Goal: Check status

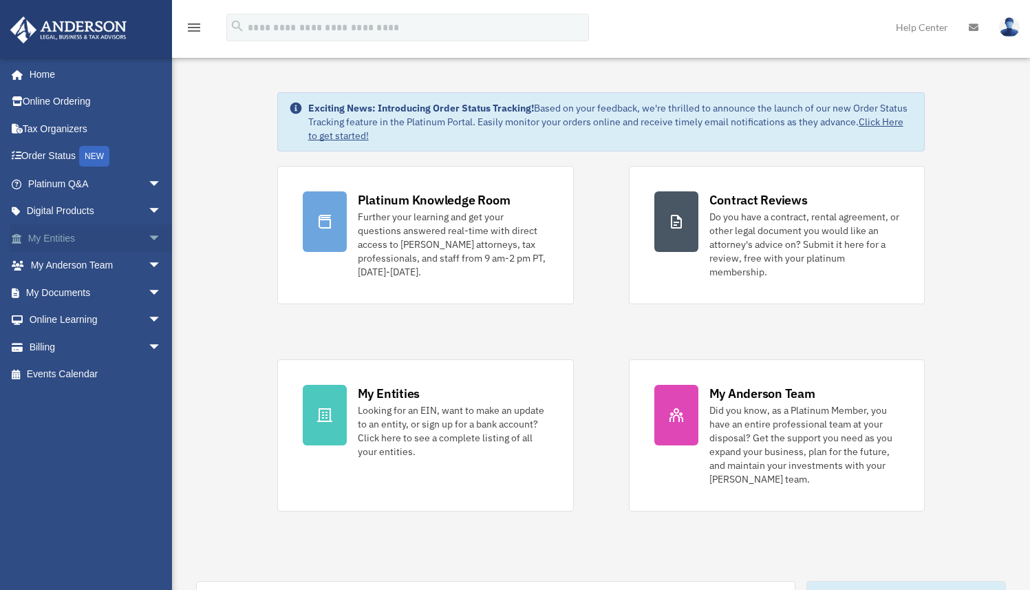
click at [123, 236] on link "My Entities arrow_drop_down" at bounding box center [96, 238] width 173 height 28
click at [95, 245] on link "My Entities arrow_drop_down" at bounding box center [96, 238] width 173 height 28
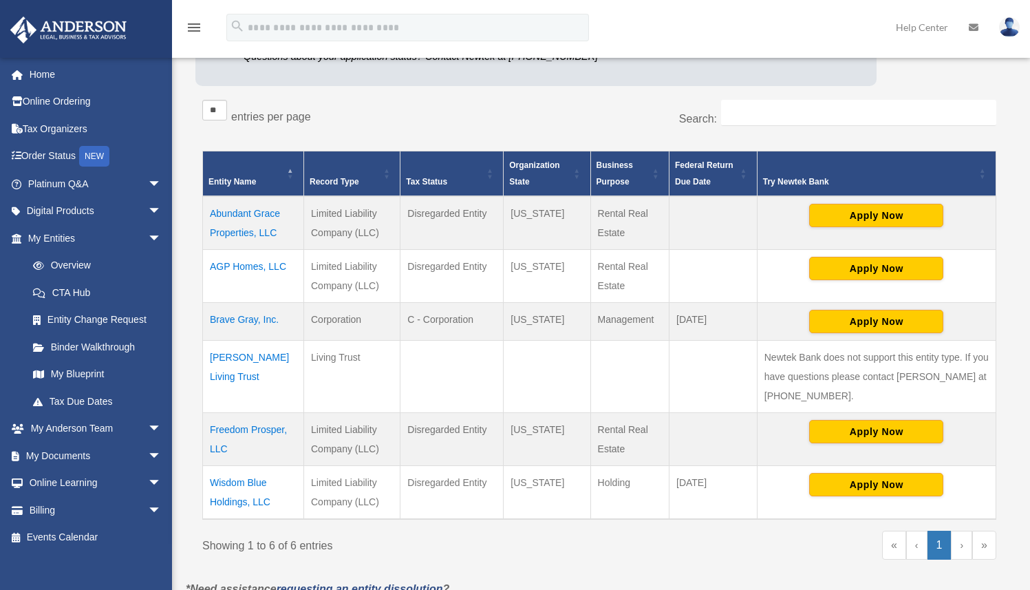
scroll to position [185, 0]
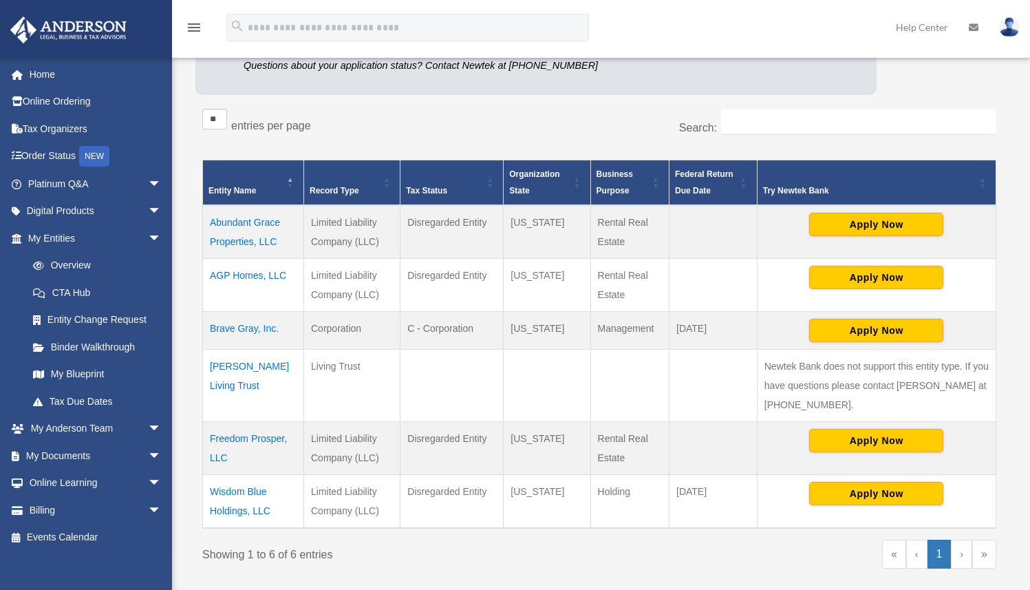
drag, startPoint x: 677, startPoint y: 332, endPoint x: 740, endPoint y: 328, distance: 62.7
click at [740, 328] on td "September 15" at bounding box center [714, 330] width 88 height 38
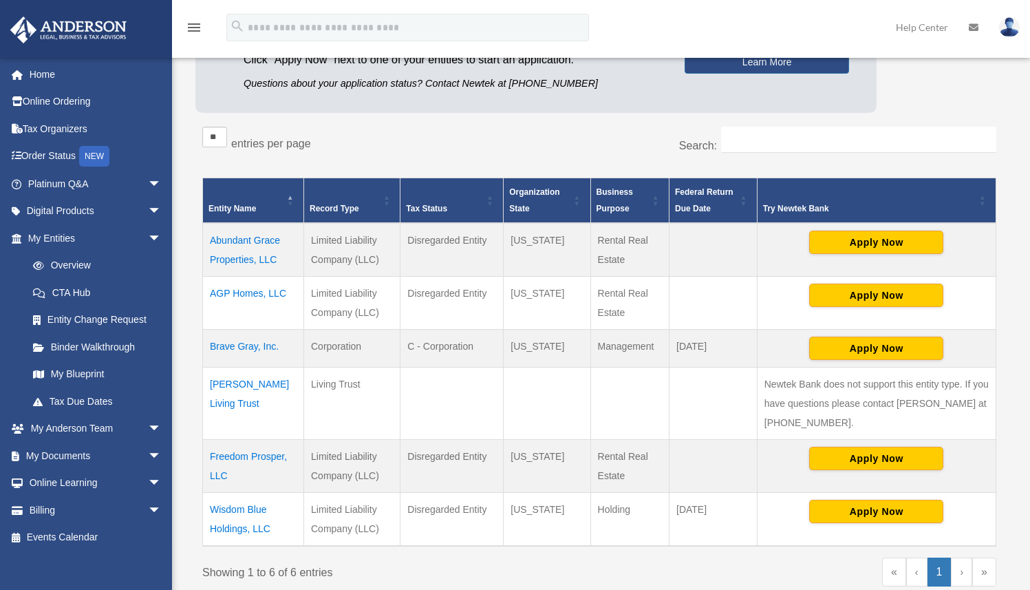
click at [739, 398] on td at bounding box center [714, 403] width 88 height 72
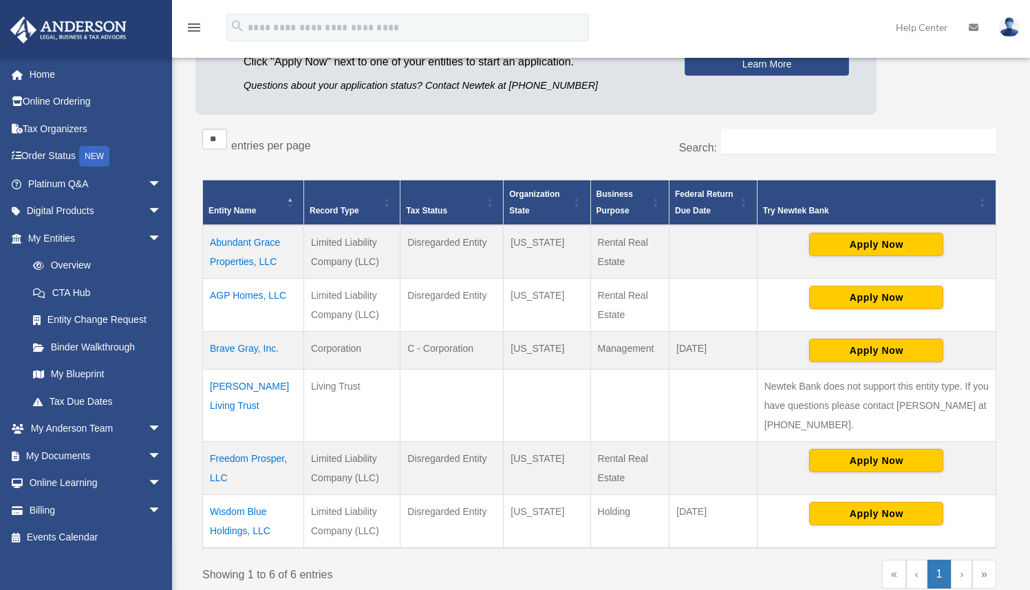
scroll to position [214, 0]
